Goal: Use online tool/utility: Utilize a website feature to perform a specific function

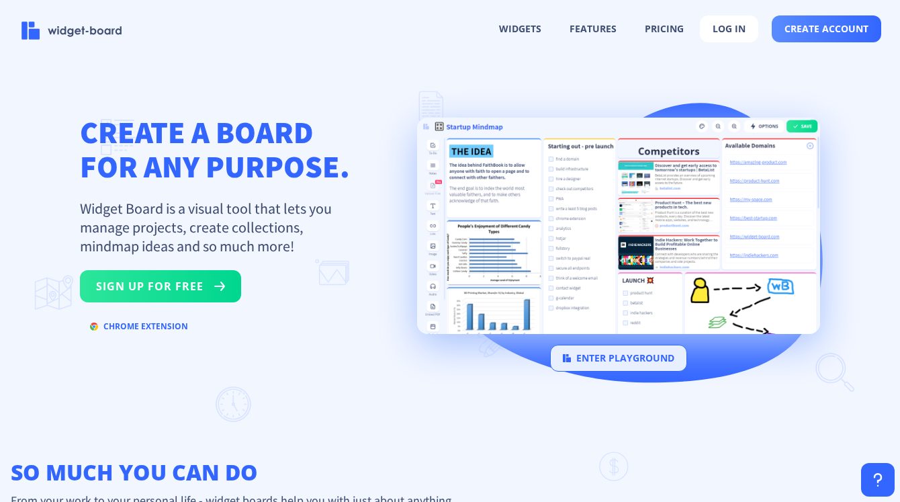
scroll to position [32, 0]
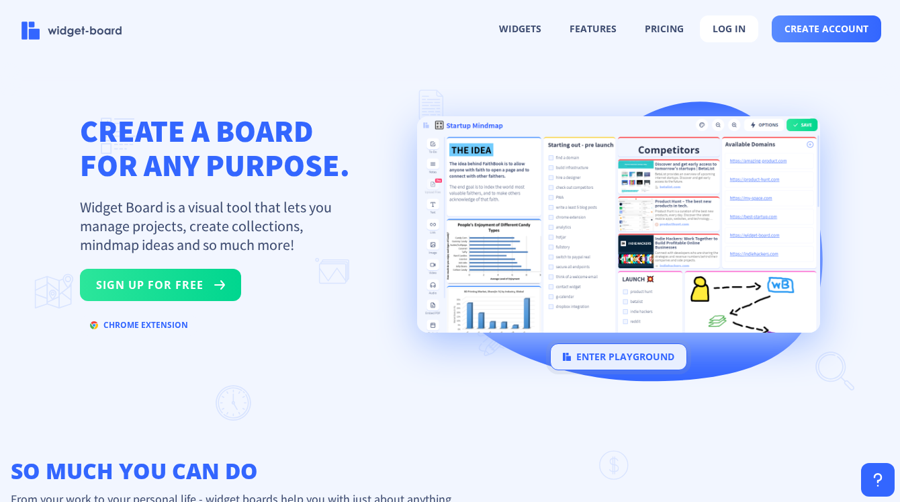
click at [620, 356] on button "enter playground" at bounding box center [618, 356] width 137 height 27
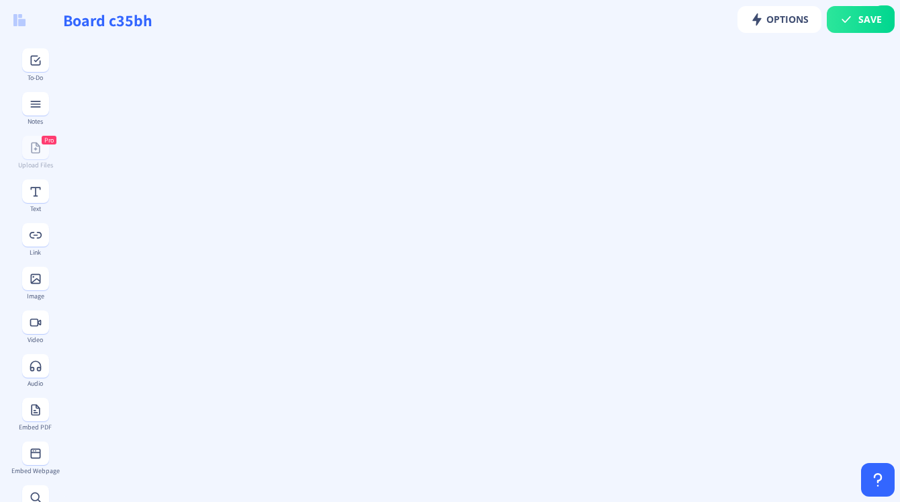
type input "Board c47wh"
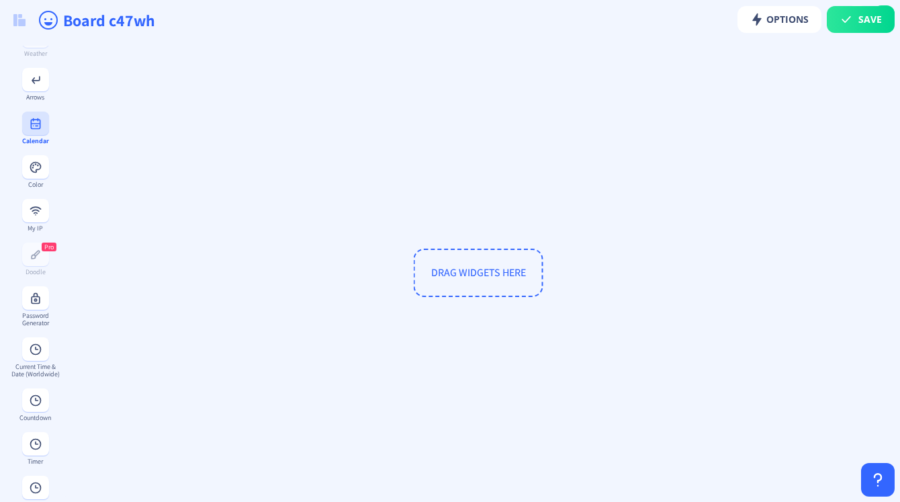
scroll to position [617, 0]
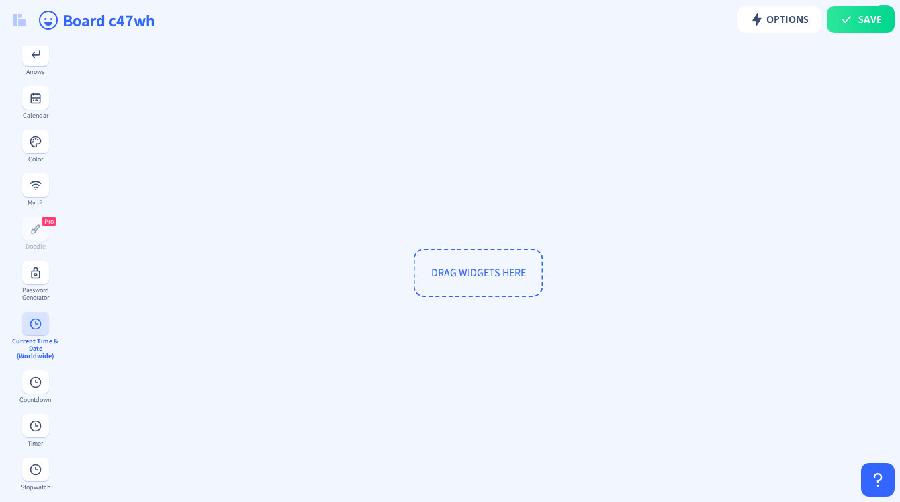
click at [34, 322] on rect at bounding box center [35, 323] width 13 height 13
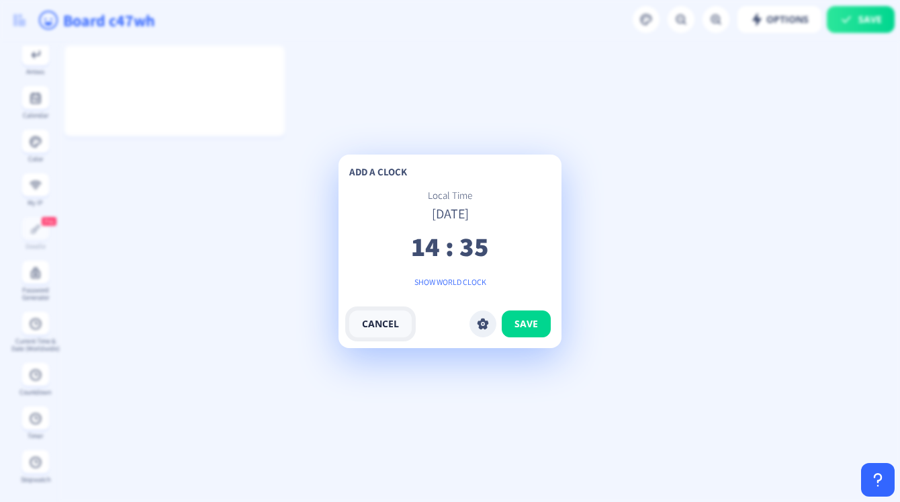
click at [384, 330] on button "cancel" at bounding box center [380, 323] width 62 height 27
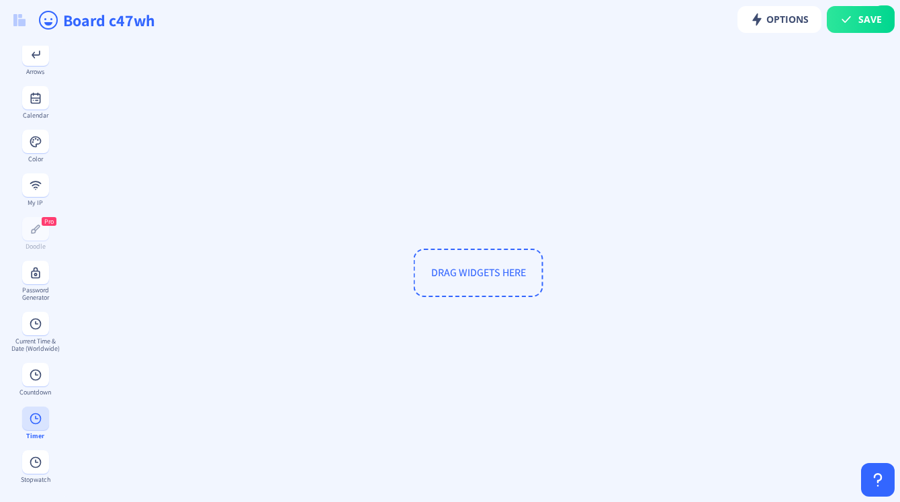
click at [35, 432] on div "Timer" at bounding box center [35, 435] width 49 height 7
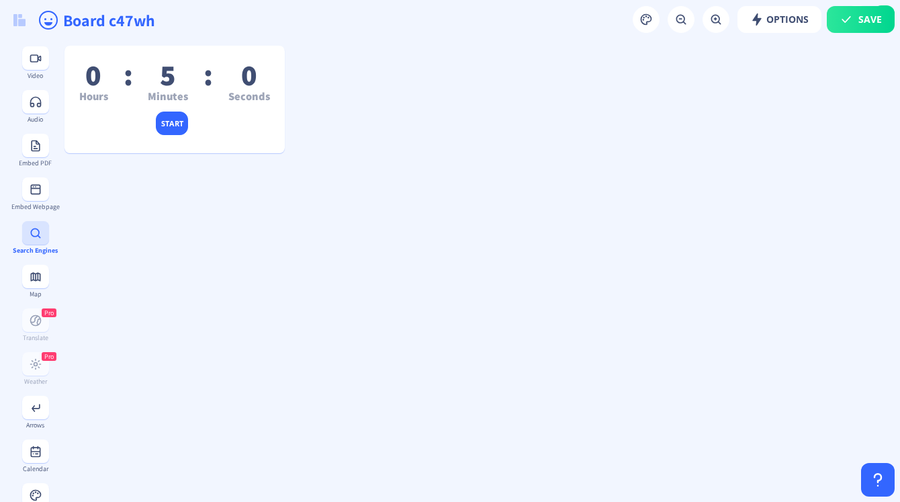
scroll to position [238, 0]
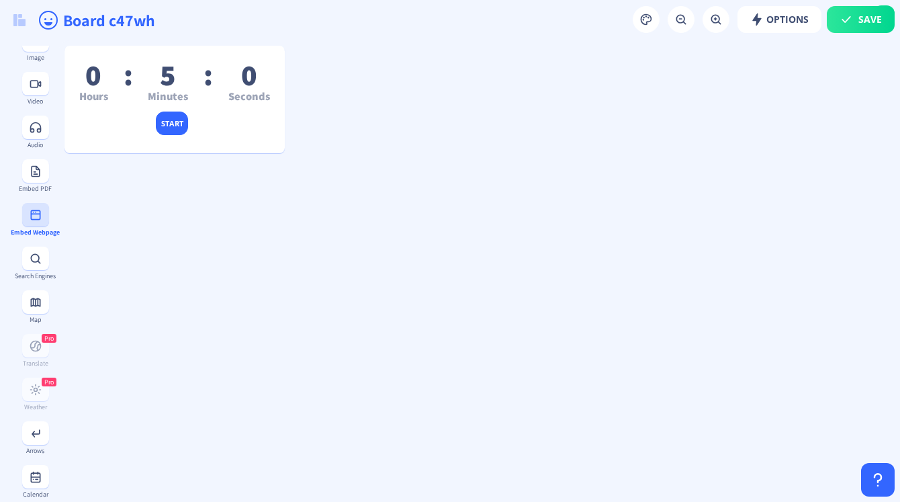
click at [34, 224] on button at bounding box center [35, 215] width 27 height 24
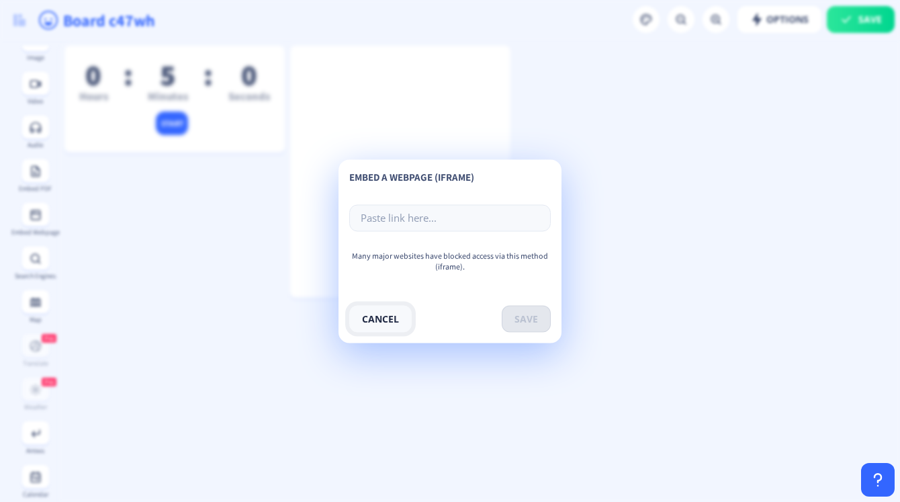
click at [384, 315] on button "cancel" at bounding box center [380, 318] width 62 height 27
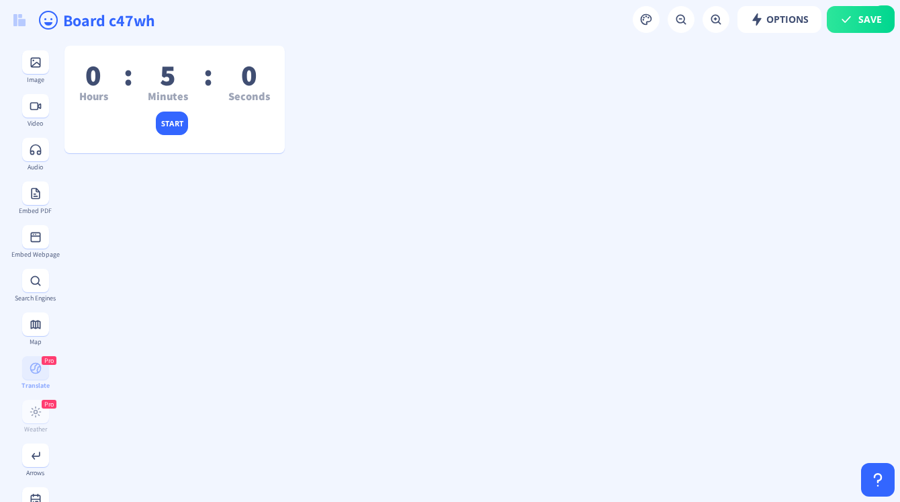
scroll to position [210, 0]
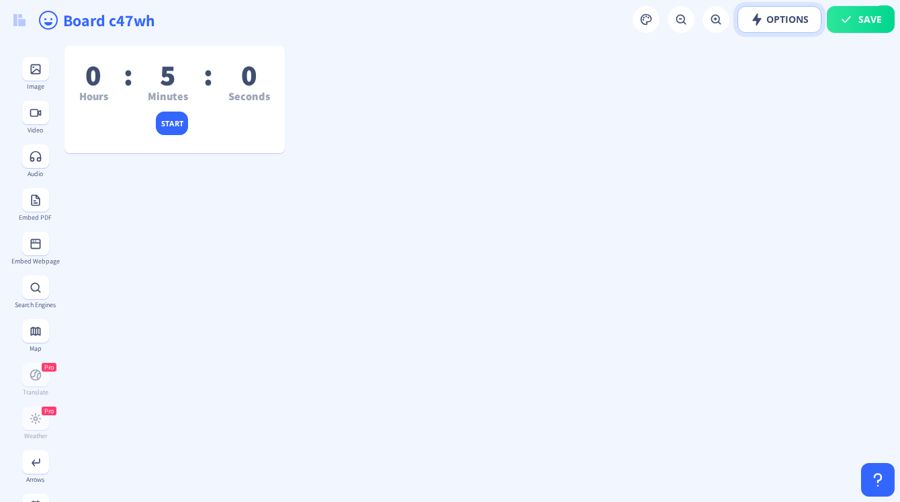
click at [797, 19] on span "Options" at bounding box center [779, 19] width 58 height 11
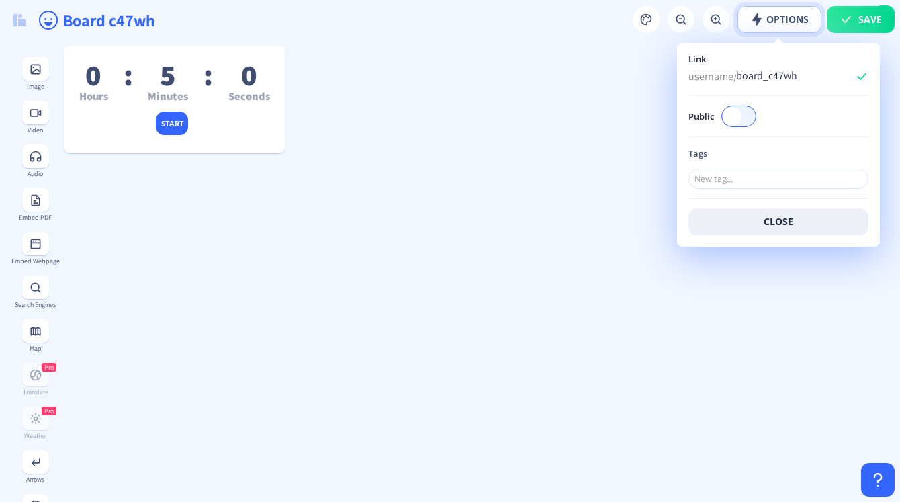
click at [797, 19] on span "Options" at bounding box center [779, 19] width 58 height 11
